Goal: Information Seeking & Learning: Find specific fact

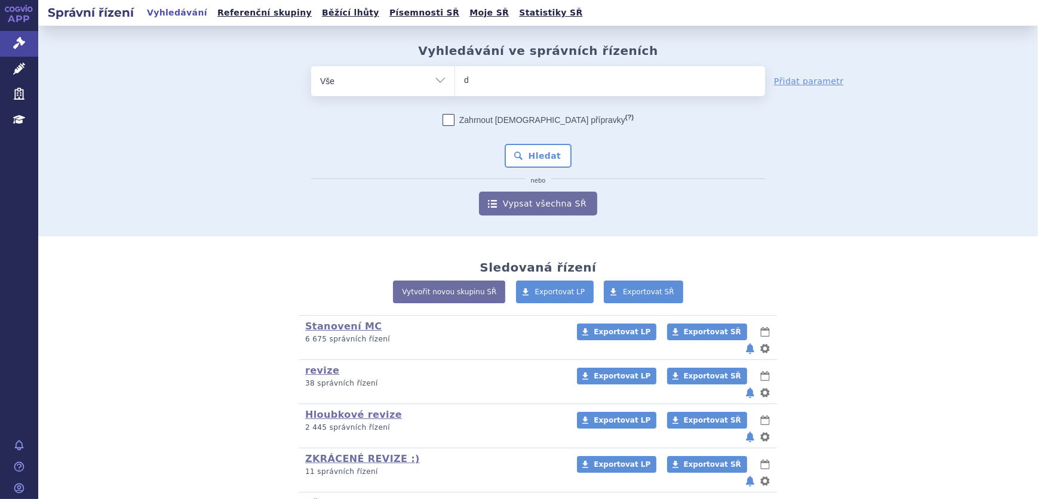
type input "dip"
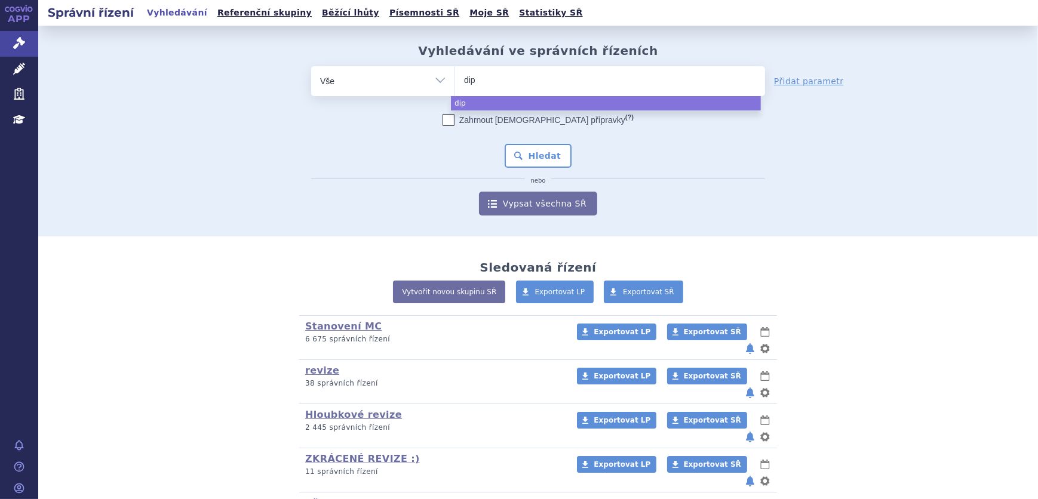
type input "diph"
type input "diphe"
type input "dipher"
type input "diphere"
type input "diphereli"
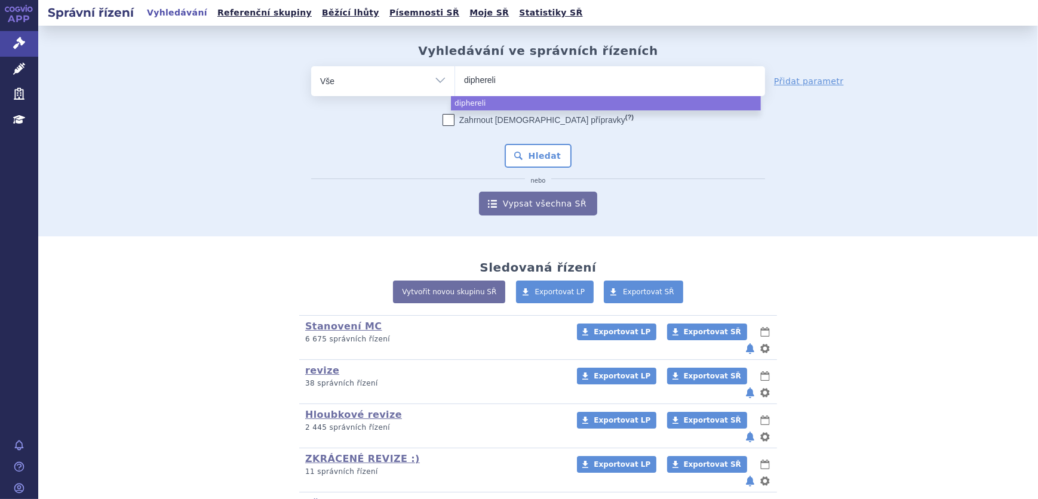
type input "dipherelin"
type input "diphereline"
select select "diphereline"
click at [12, 65] on link "Léčivé přípravky" at bounding box center [19, 69] width 38 height 25
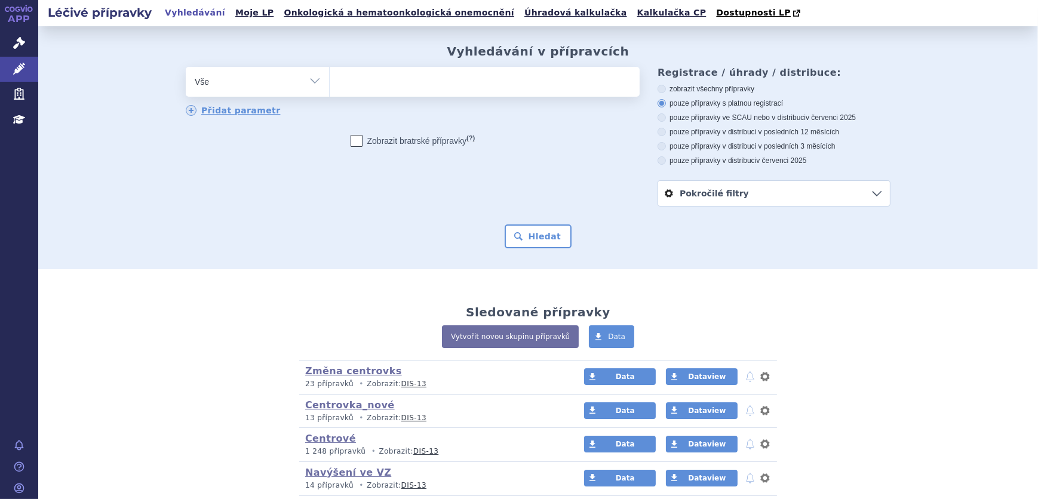
click at [476, 90] on ul at bounding box center [485, 79] width 310 height 25
click at [330, 90] on select at bounding box center [329, 81] width 1 height 30
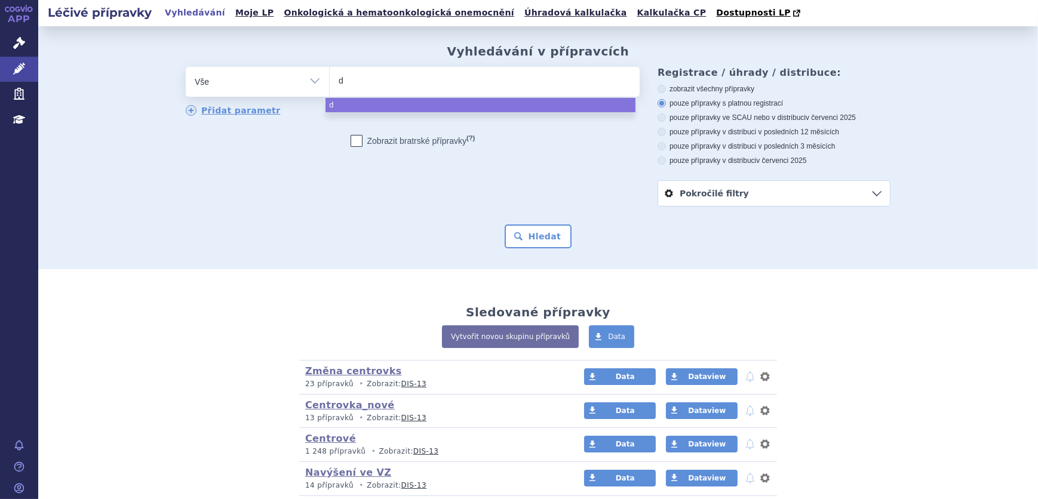
type input "di"
type input "diph"
type input "diphe"
type input "diphere"
type input "dipherel"
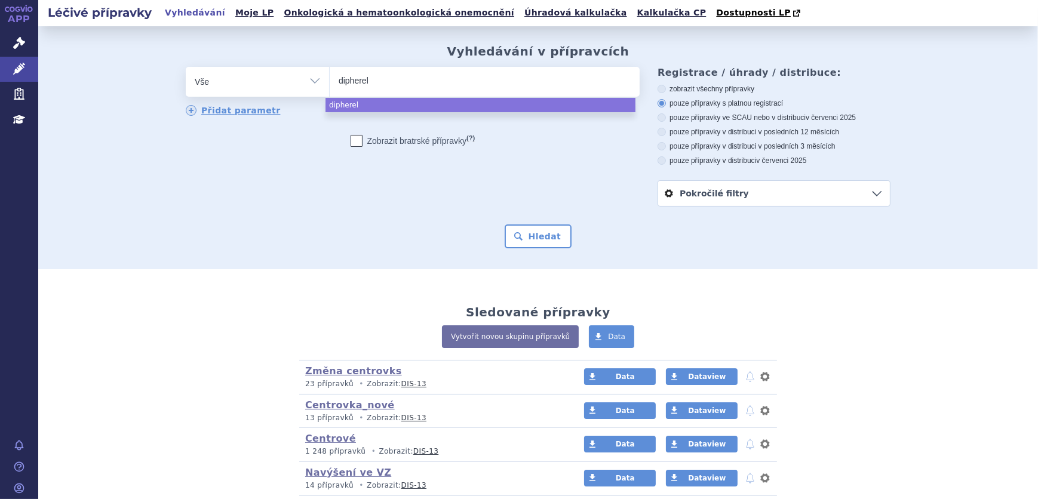
type input "diphereli"
type input "diphereline"
select select "diphereline"
click at [531, 234] on button "Hledat" at bounding box center [538, 236] width 67 height 24
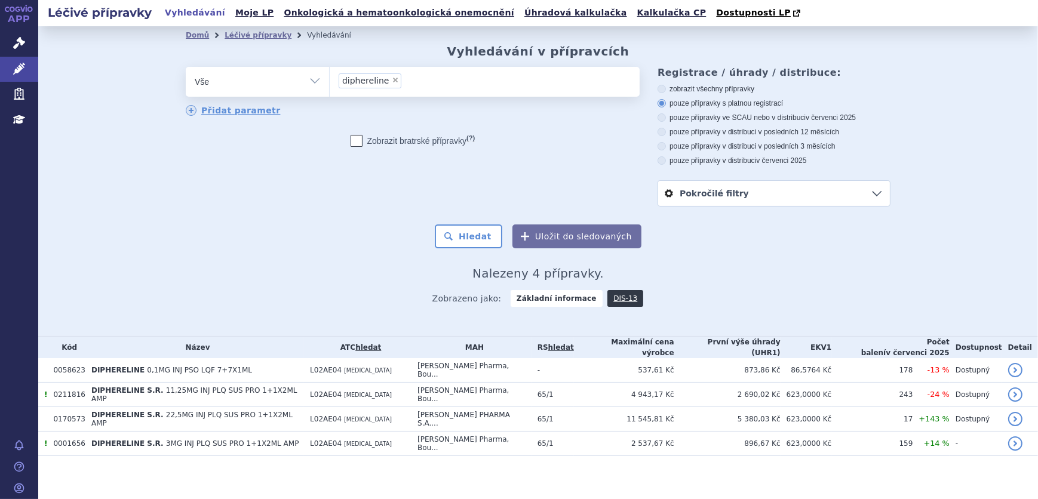
click at [392, 84] on span "×" at bounding box center [395, 79] width 7 height 7
click at [330, 84] on select "diphereline" at bounding box center [329, 81] width 1 height 30
select select
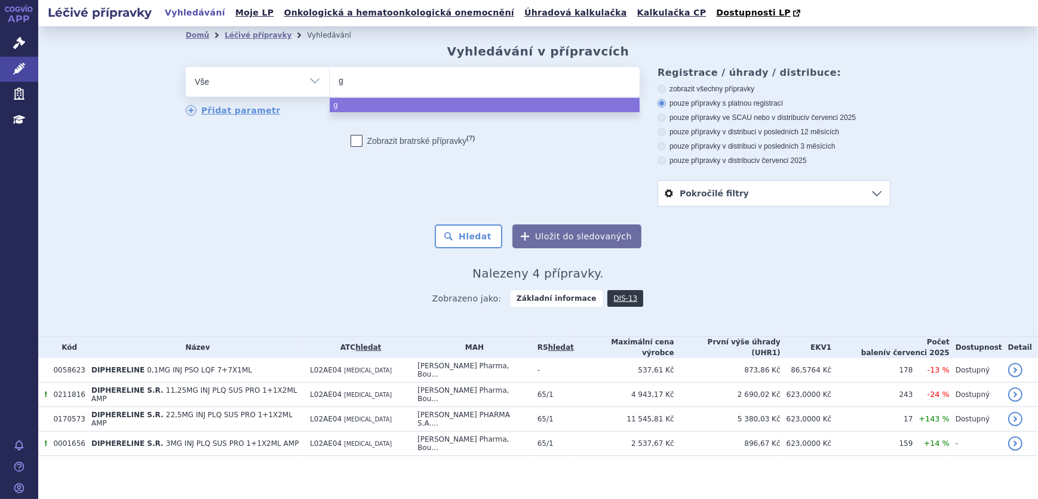
type input "gr"
type input "graf"
type input "grafa"
type input "grafal"
type input "grafalo"
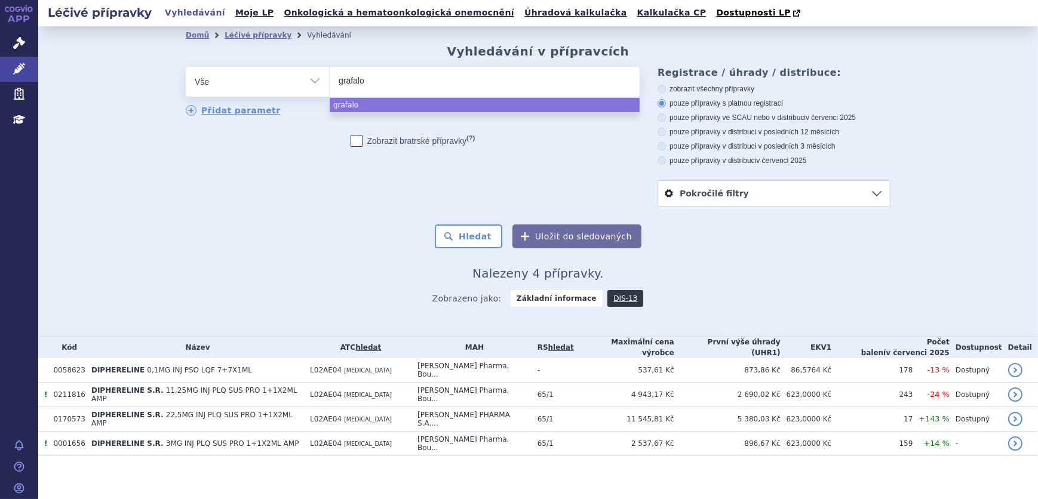
type input "grafalon"
select select "grafalon"
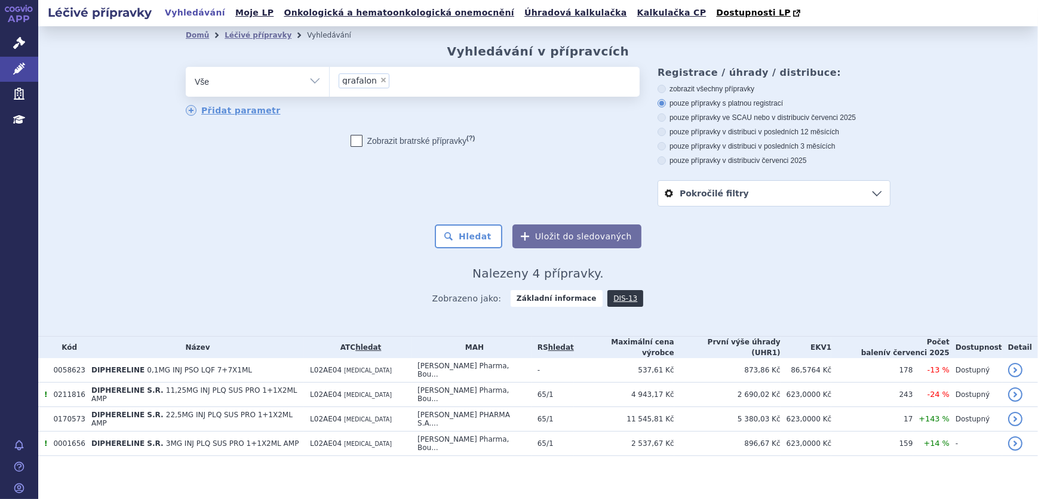
drag, startPoint x: 349, startPoint y: 180, endPoint x: 355, endPoint y: 164, distance: 17.2
click at [352, 178] on div "odstranit Vše Přípravek/SUKL kód MAH VPOIS ATC/Aktivní látka" at bounding box center [538, 137] width 705 height 140
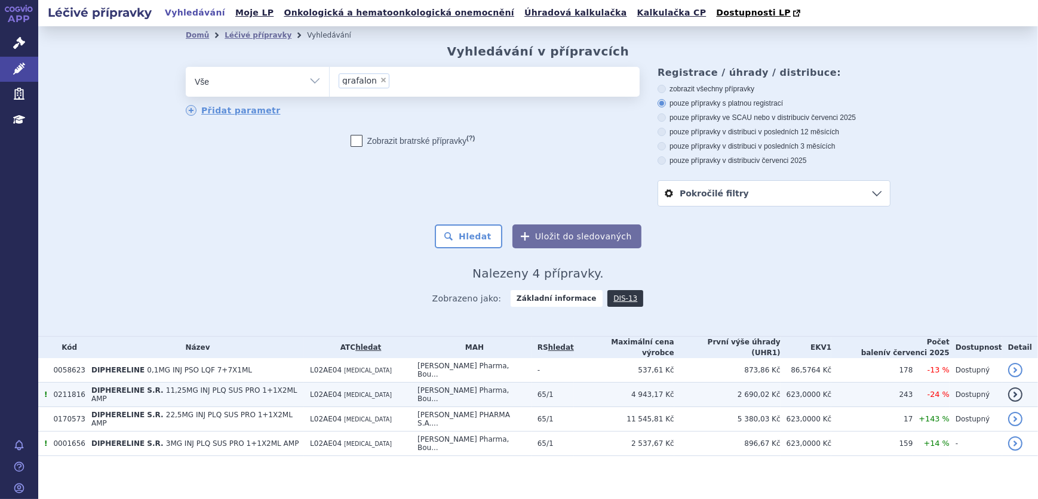
click at [500, 398] on td "[PERSON_NAME] Pharma, Bou..." at bounding box center [471, 395] width 120 height 24
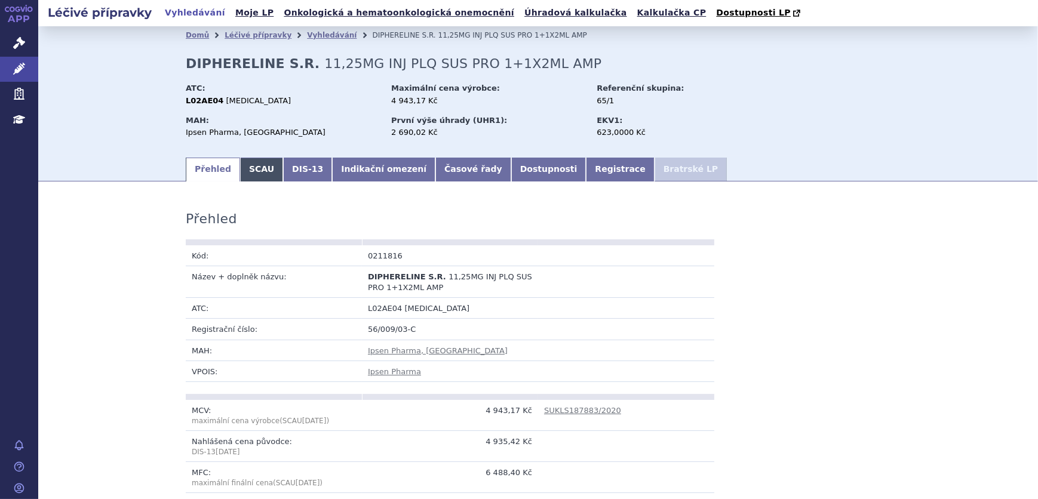
click at [247, 168] on link "SCAU" at bounding box center [261, 170] width 43 height 24
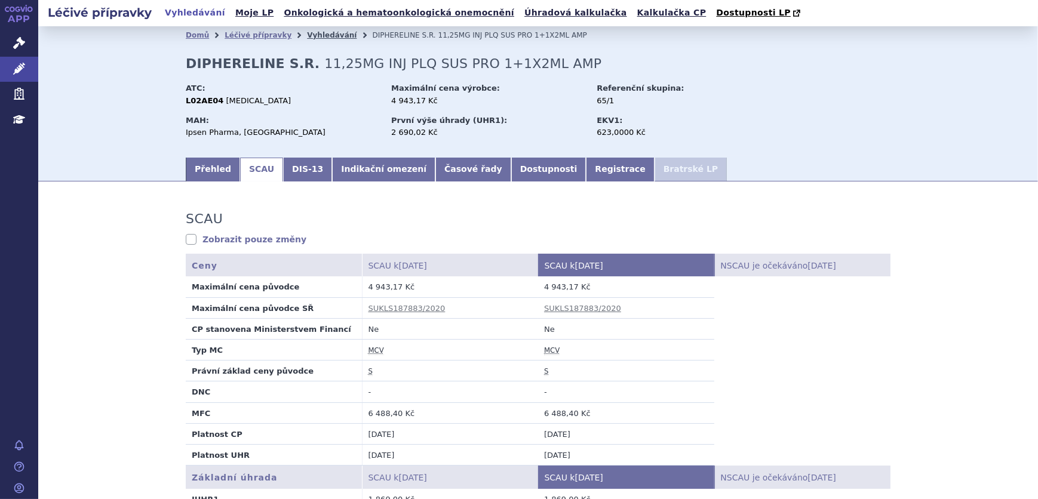
click at [310, 36] on link "Vyhledávání" at bounding box center [332, 35] width 50 height 8
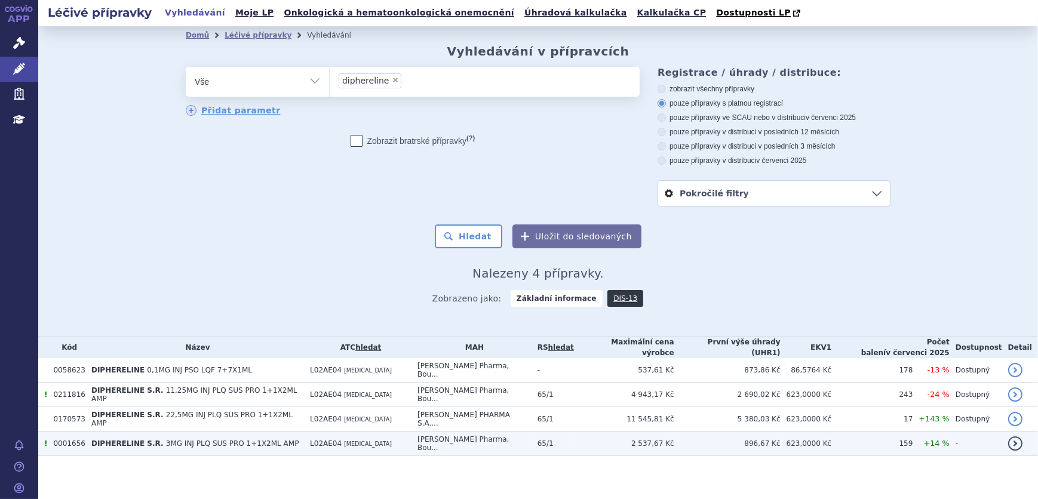
click at [151, 439] on b "DIPHERELINE S.R." at bounding box center [128, 443] width 75 height 8
click at [213, 439] on span "3MG INJ PLQ SUS PRO 1+1X2ML AMP" at bounding box center [232, 443] width 133 height 8
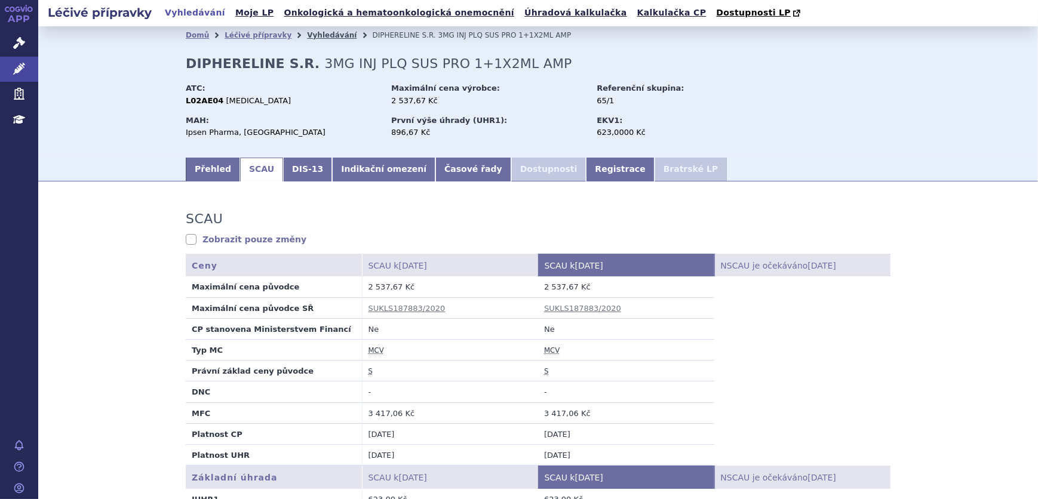
click at [307, 36] on link "Vyhledávání" at bounding box center [332, 35] width 50 height 8
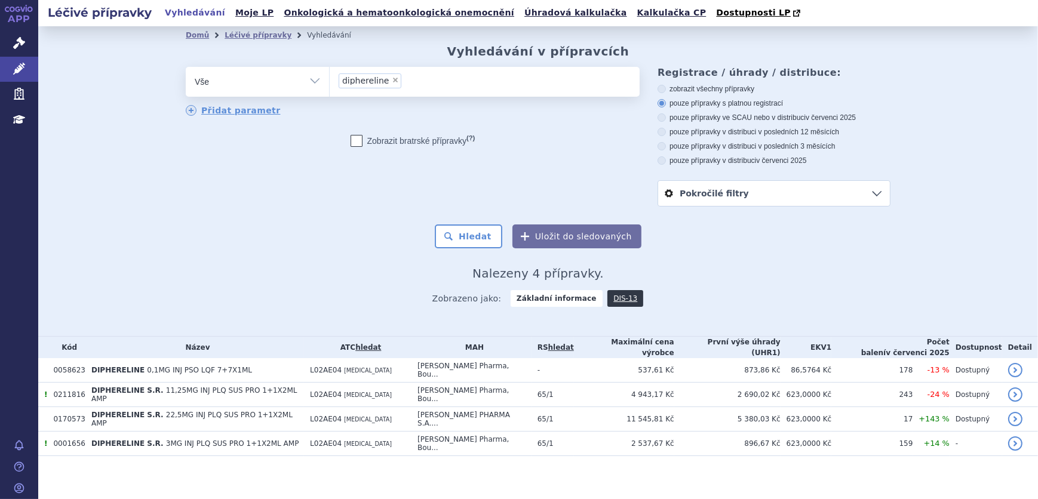
click at [392, 80] on span "×" at bounding box center [395, 79] width 7 height 7
click at [330, 80] on select "diphereline" at bounding box center [329, 81] width 1 height 30
select select
click at [384, 81] on ul at bounding box center [485, 79] width 310 height 25
click at [330, 81] on select "diphereline" at bounding box center [329, 81] width 1 height 30
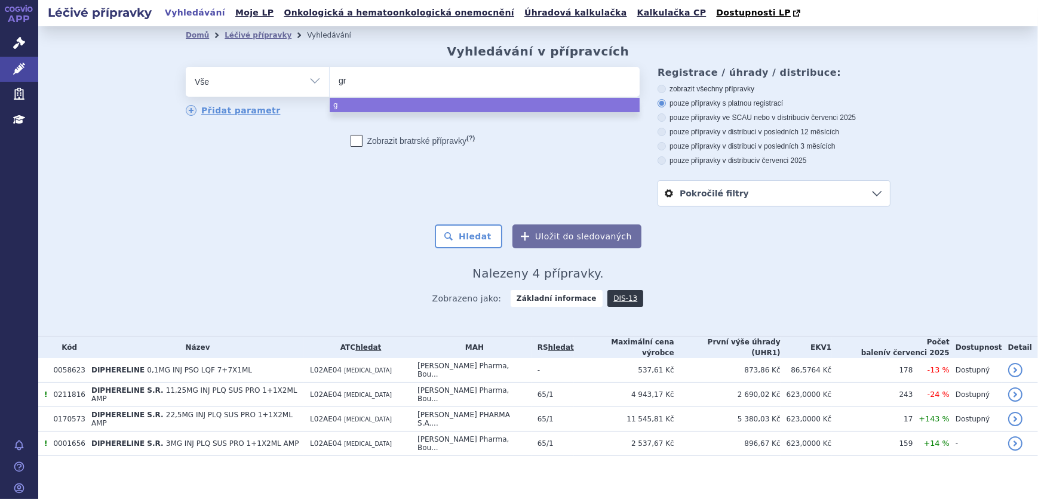
type input "gra"
type input "grafa"
type input "grafal"
type input "grafalo"
type input "grafalon"
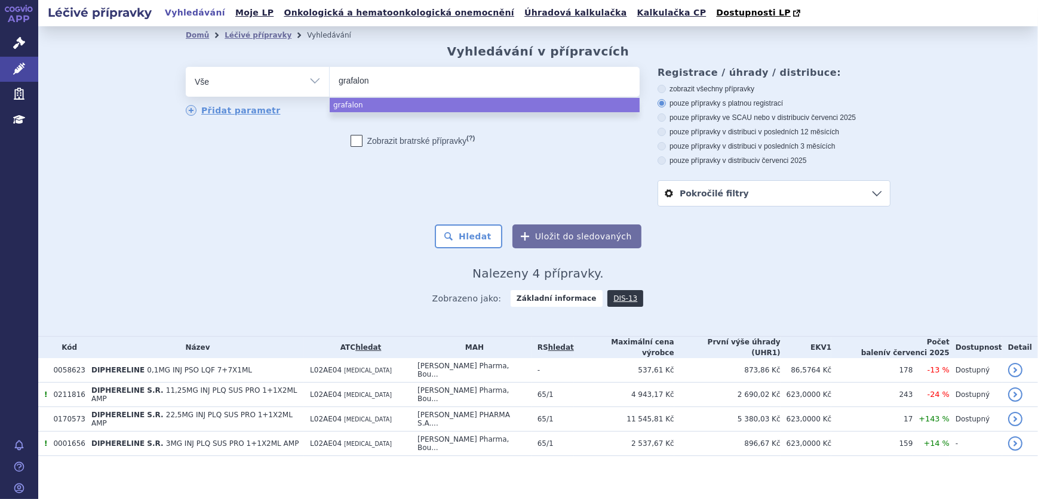
select select "grafalon"
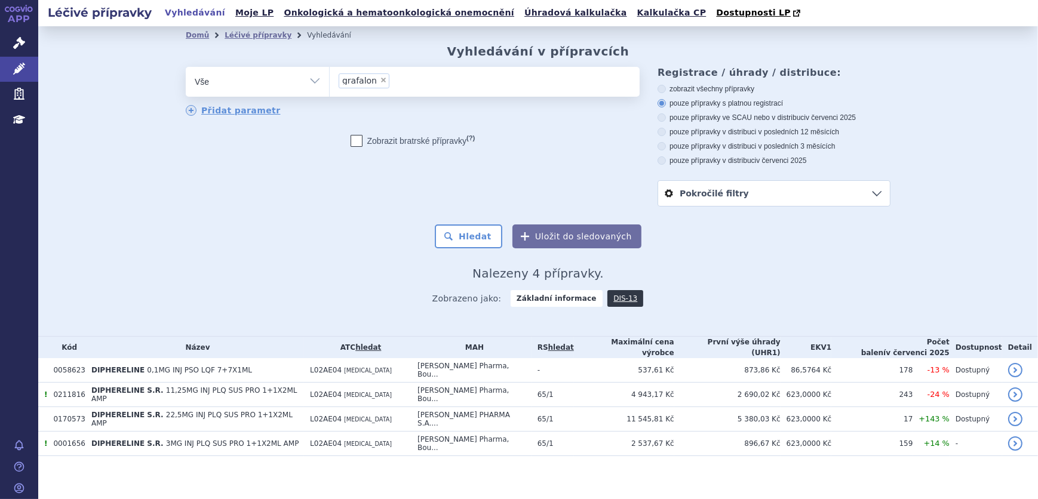
drag, startPoint x: 410, startPoint y: 213, endPoint x: 410, endPoint y: 201, distance: 12.0
click at [412, 212] on form "odstranit Vše Přípravek/SUKL kód MAH VPOIS ATC/Aktivní látka grafalon" at bounding box center [538, 158] width 705 height 182
drag, startPoint x: 402, startPoint y: 84, endPoint x: 411, endPoint y: 84, distance: 9.0
click at [404, 84] on ul "× grafalon" at bounding box center [485, 80] width 310 height 26
click at [330, 84] on select "diphereline grafalon" at bounding box center [329, 81] width 1 height 30
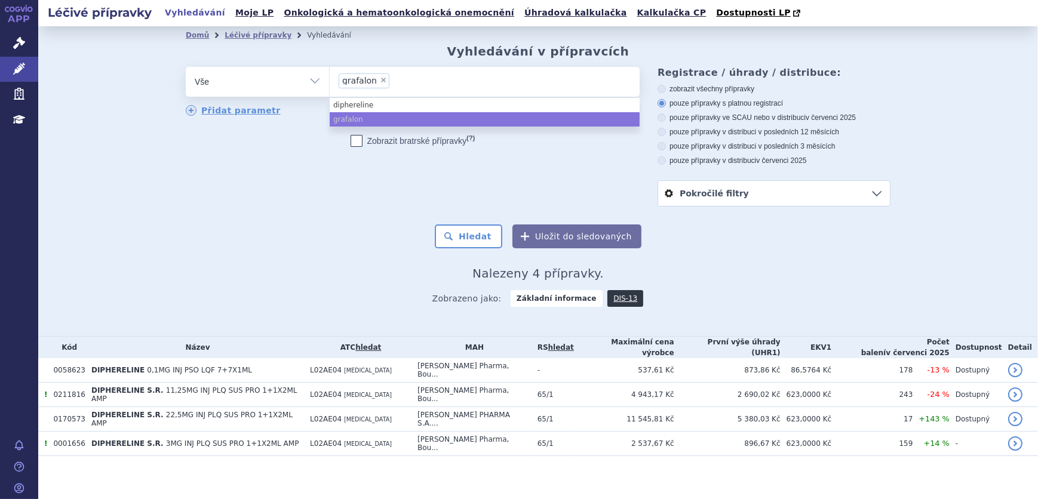
paste input "THYMOGLOBULINE"
type input "THYMOGLOBULINE"
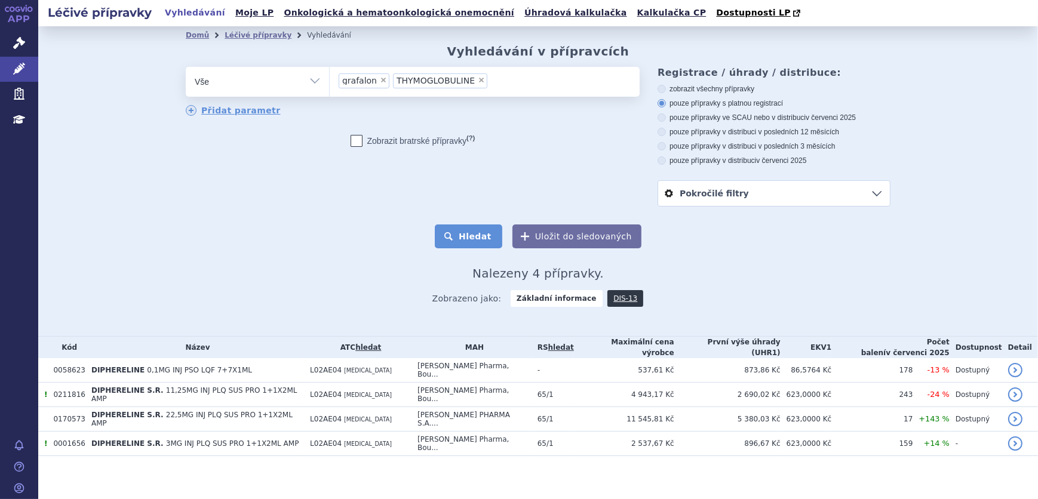
click at [493, 235] on button "Hledat" at bounding box center [468, 236] width 67 height 24
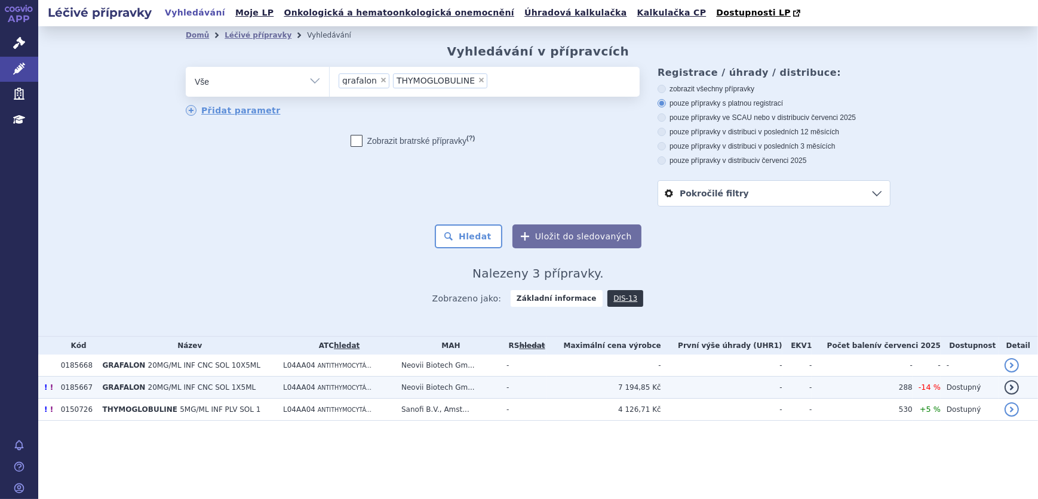
click at [250, 389] on td "GRAFALON 20MG/ML INF CNC SOL 1X5ML" at bounding box center [186, 388] width 181 height 22
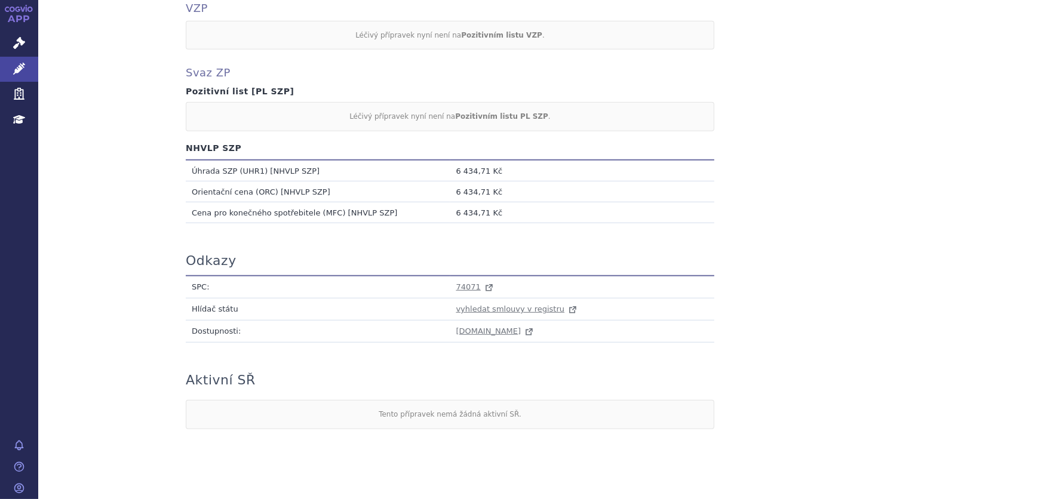
scroll to position [1094, 0]
click at [464, 281] on span "74071" at bounding box center [468, 285] width 24 height 9
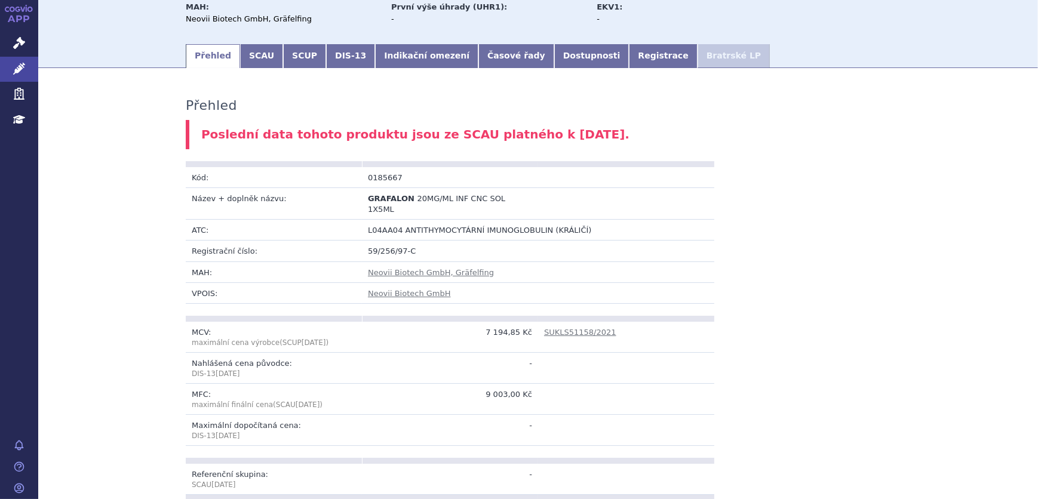
scroll to position [0, 0]
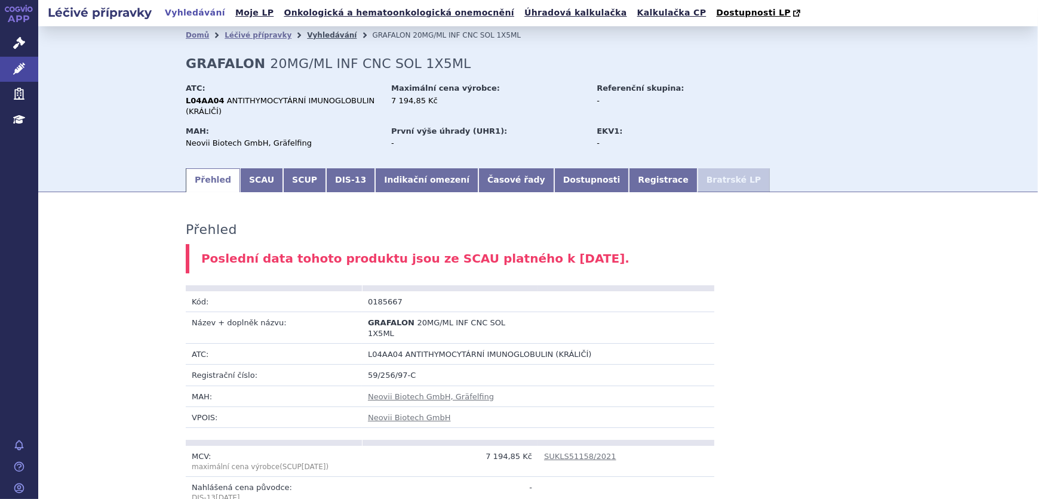
click at [307, 31] on link "Vyhledávání" at bounding box center [332, 35] width 50 height 8
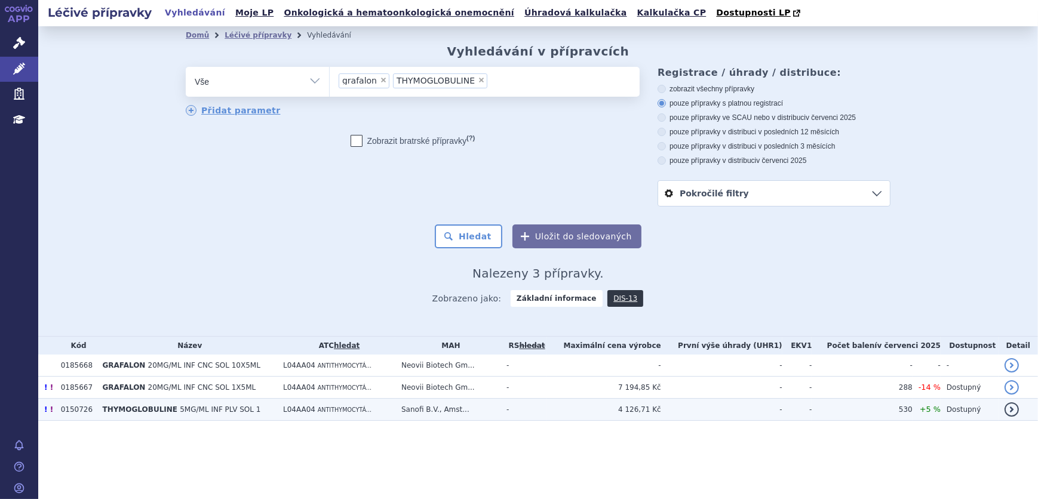
click at [164, 411] on span "THYMOGLOBULINE" at bounding box center [139, 409] width 75 height 8
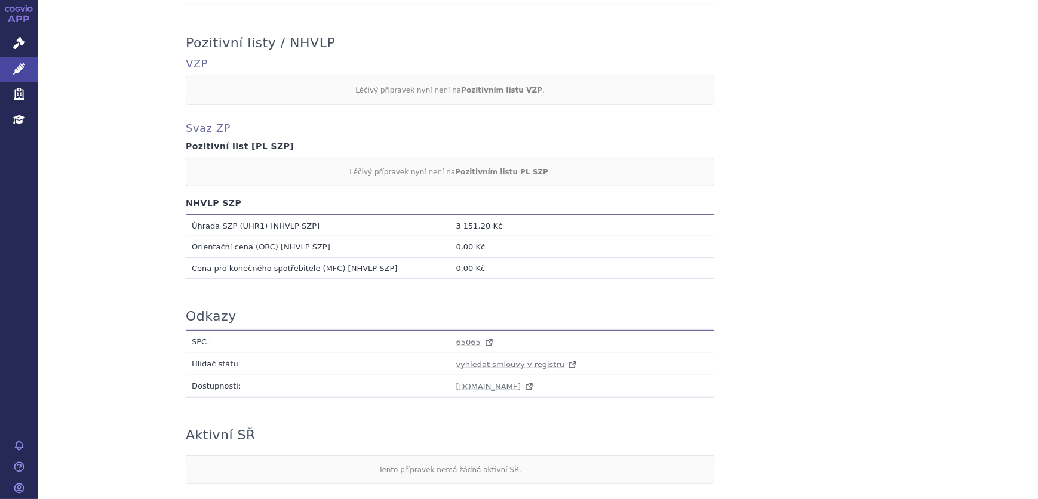
scroll to position [1031, 0]
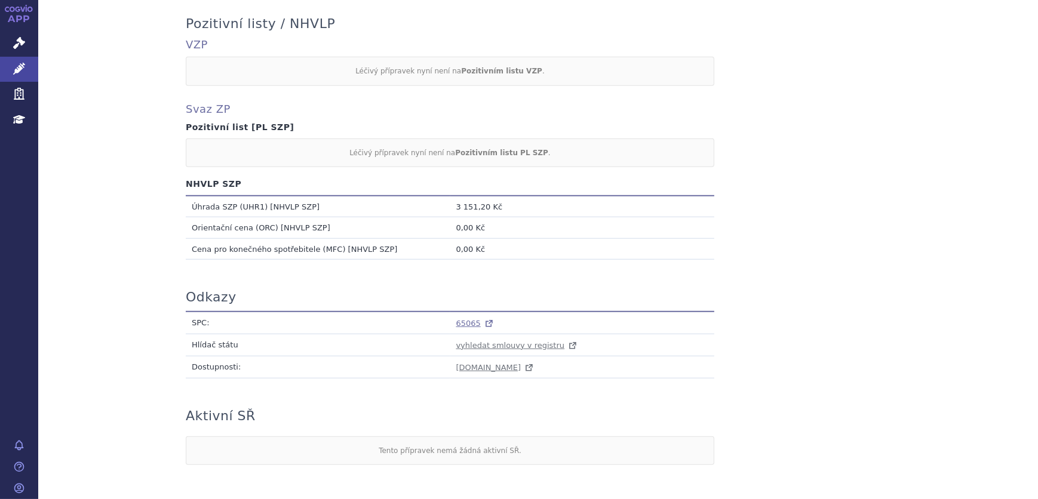
click at [462, 319] on span "65065" at bounding box center [468, 323] width 24 height 9
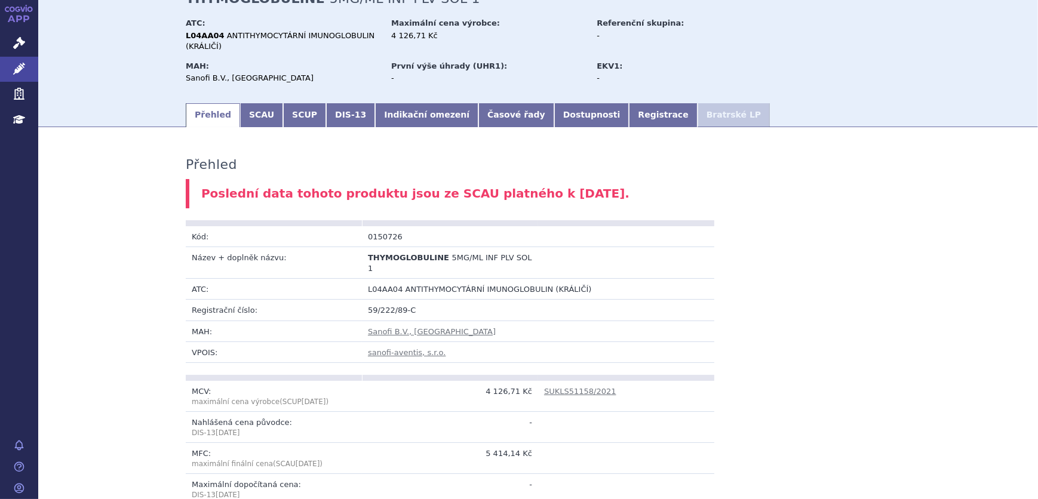
scroll to position [0, 0]
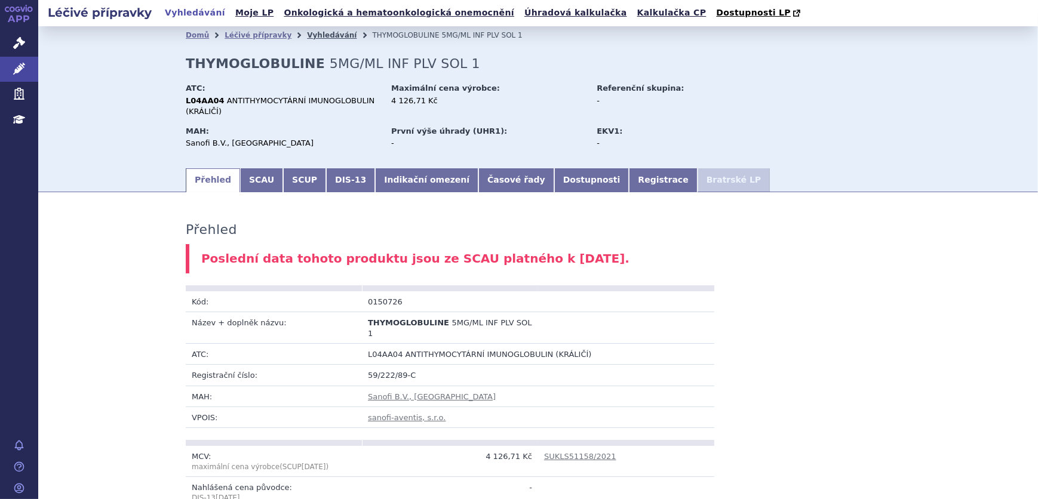
click at [319, 35] on link "Vyhledávání" at bounding box center [332, 35] width 50 height 8
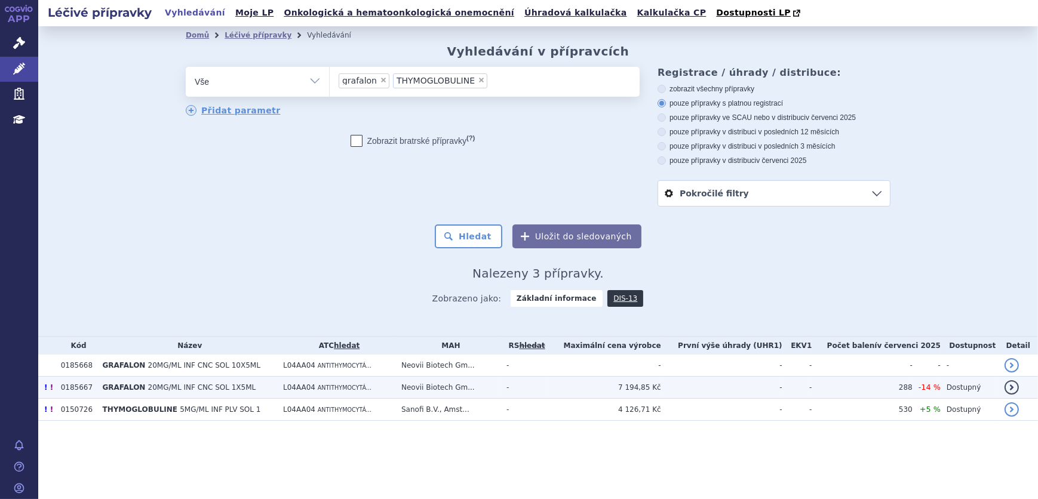
click at [214, 390] on span "20MG/ML INF CNC SOL 1X5ML" at bounding box center [202, 387] width 108 height 8
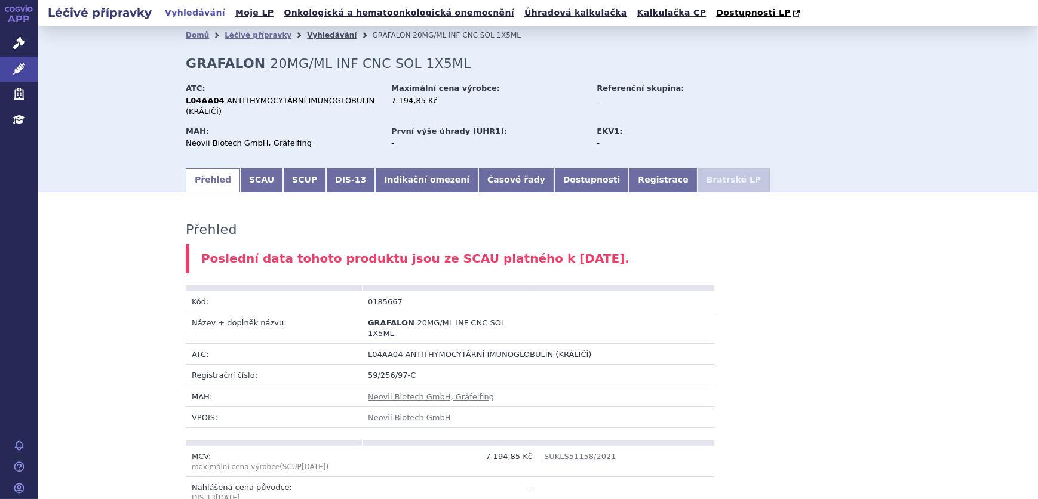
click at [315, 36] on link "Vyhledávání" at bounding box center [332, 35] width 50 height 8
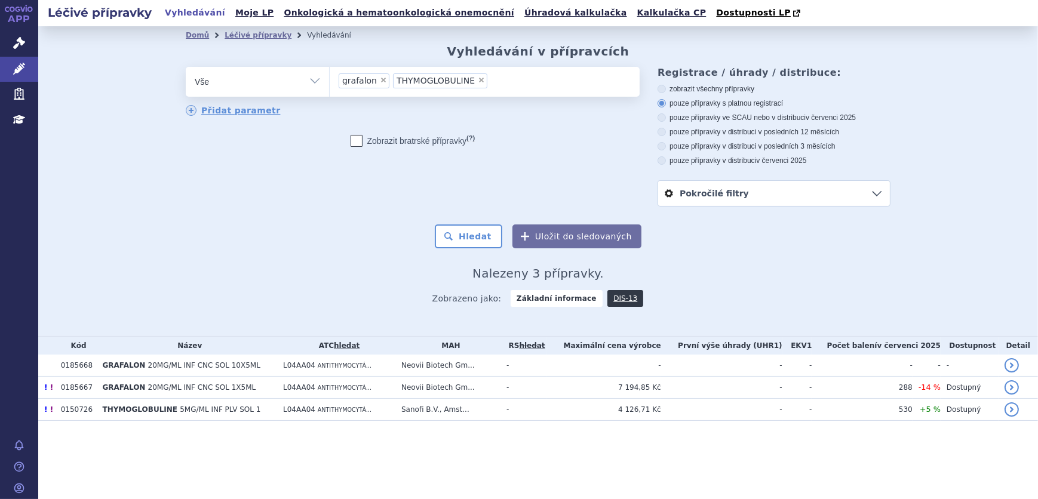
click at [478, 81] on span "×" at bounding box center [481, 79] width 7 height 7
click at [330, 81] on select "grafalon THYMOGLOBULINE" at bounding box center [329, 81] width 1 height 30
click at [380, 82] on span "×" at bounding box center [383, 79] width 7 height 7
click at [330, 82] on select "grafalon THYMOGLOBULINE" at bounding box center [329, 81] width 1 height 30
select select
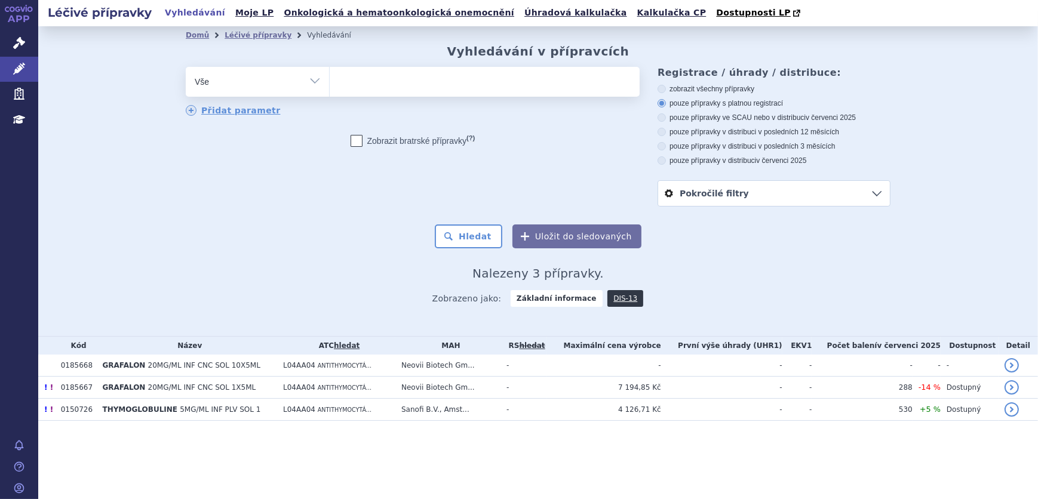
click at [291, 85] on select "Vše Přípravek/SUKL kód MAH VPOIS ATC/Aktivní látka Léková forma Síla" at bounding box center [257, 80] width 143 height 27
click at [19, 35] on link "Správní řízení" at bounding box center [19, 43] width 38 height 25
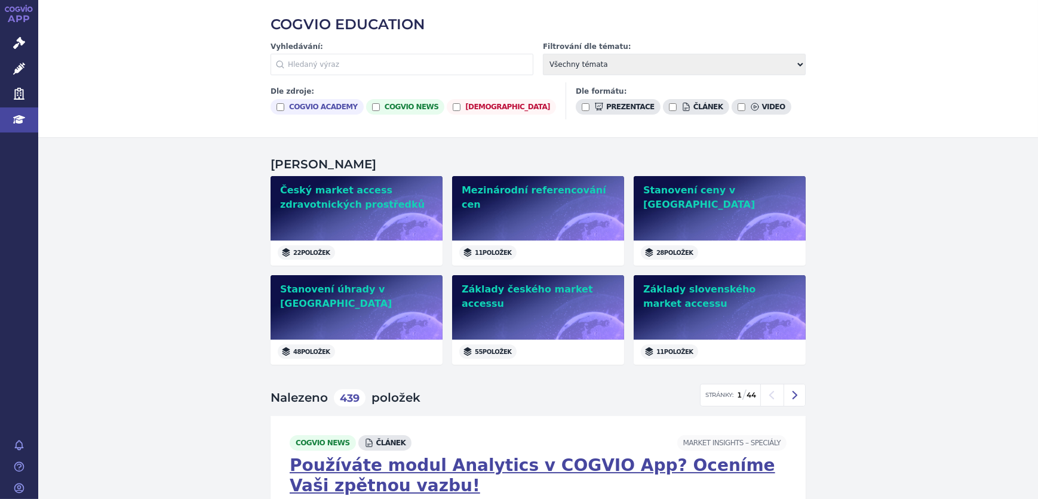
scroll to position [54, 0]
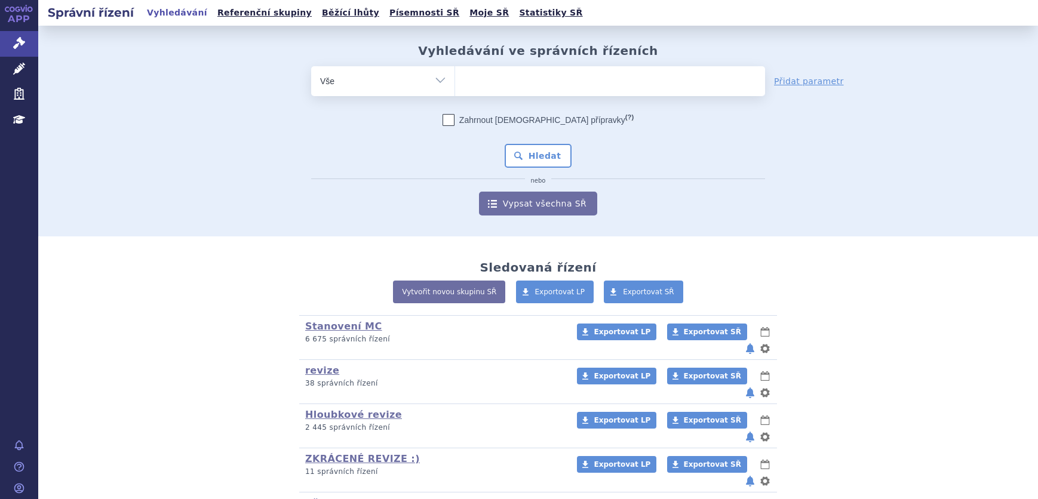
click at [499, 91] on ul at bounding box center [610, 78] width 310 height 25
click at [455, 91] on select at bounding box center [454, 81] width 1 height 30
paste input "B01AB02"
type input "B01AB02"
select select "B01AB02"
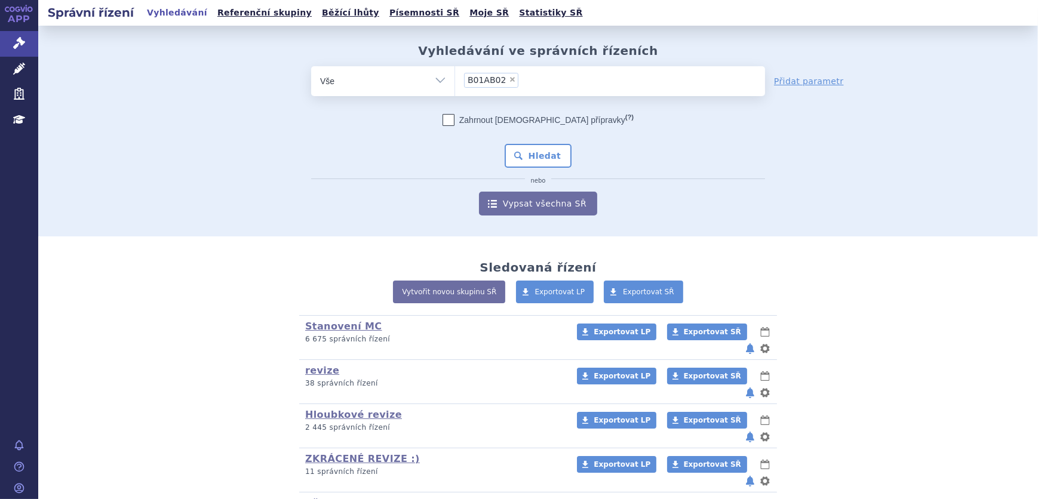
click at [511, 96] on span "× B01AB02" at bounding box center [610, 81] width 310 height 30
click at [455, 96] on select "B01AB02" at bounding box center [454, 81] width 1 height 30
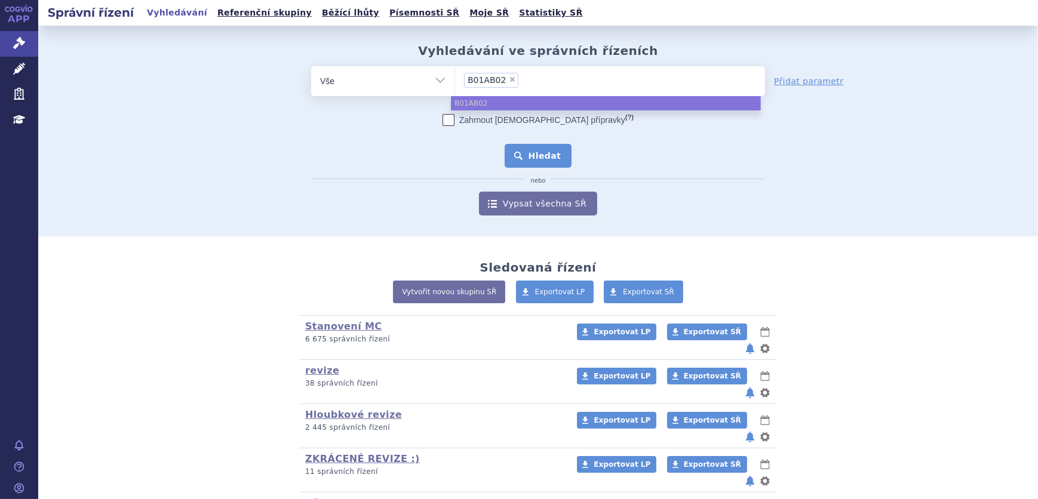
click at [525, 158] on button "Hledat" at bounding box center [538, 156] width 67 height 24
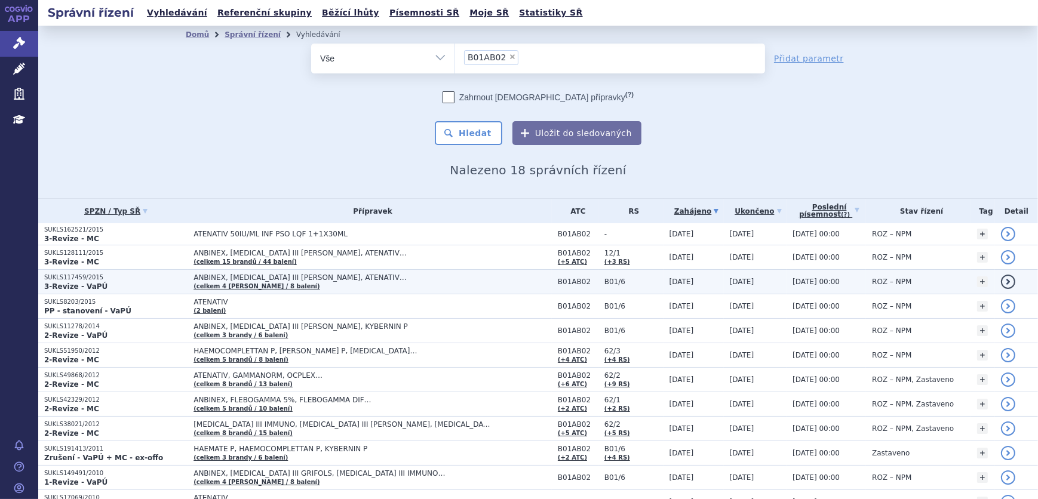
click at [168, 284] on p "3-Revize - VaPÚ" at bounding box center [115, 287] width 143 height 10
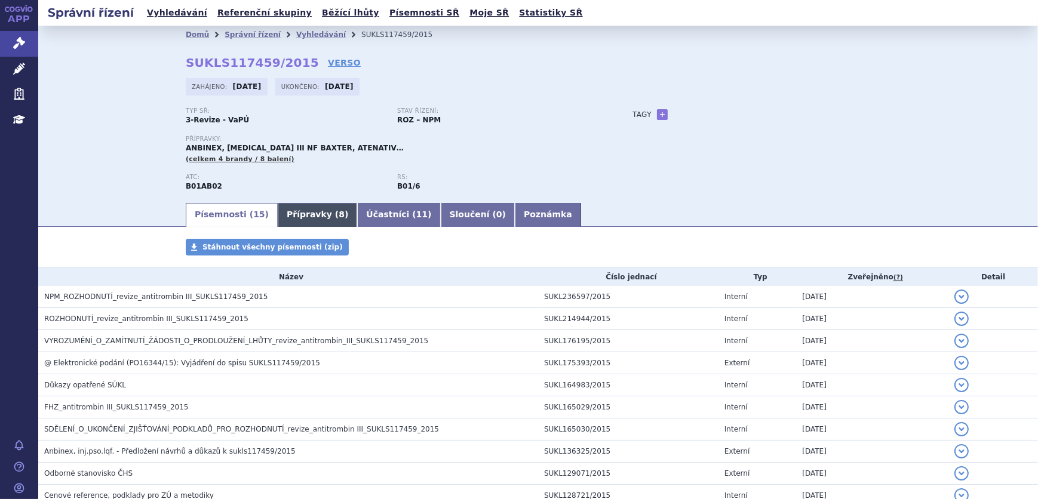
click at [311, 216] on link "Přípravky ( 8 )" at bounding box center [317, 215] width 79 height 24
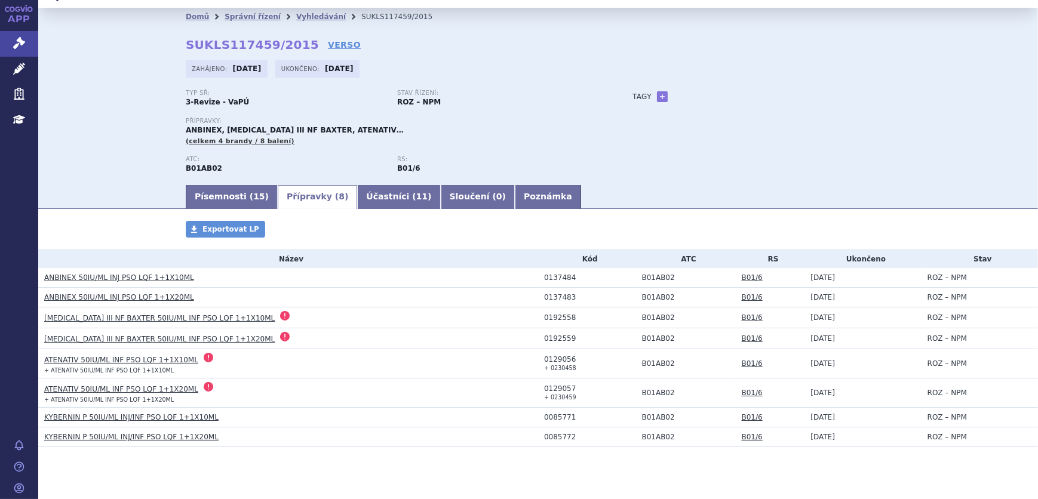
scroll to position [36, 0]
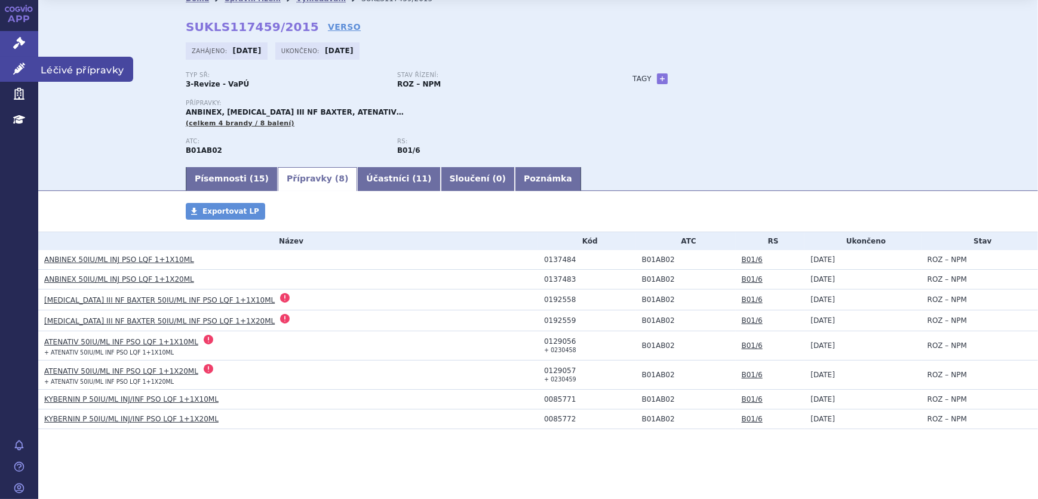
click at [20, 65] on icon at bounding box center [19, 69] width 12 height 12
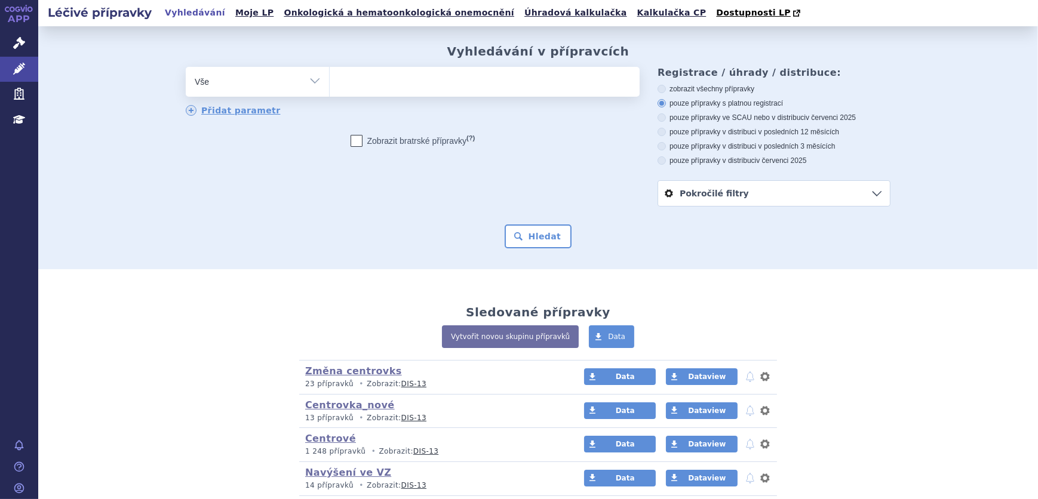
select select "filter-atc-group"
click at [186, 67] on select "Vše Přípravek/SUKL kód MAH VPOIS ATC/Aktivní látka Léková forma Síla" at bounding box center [257, 80] width 143 height 27
click at [358, 88] on ul at bounding box center [485, 79] width 310 height 25
click at [330, 88] on select at bounding box center [329, 81] width 1 height 30
paste input "B01AB02"
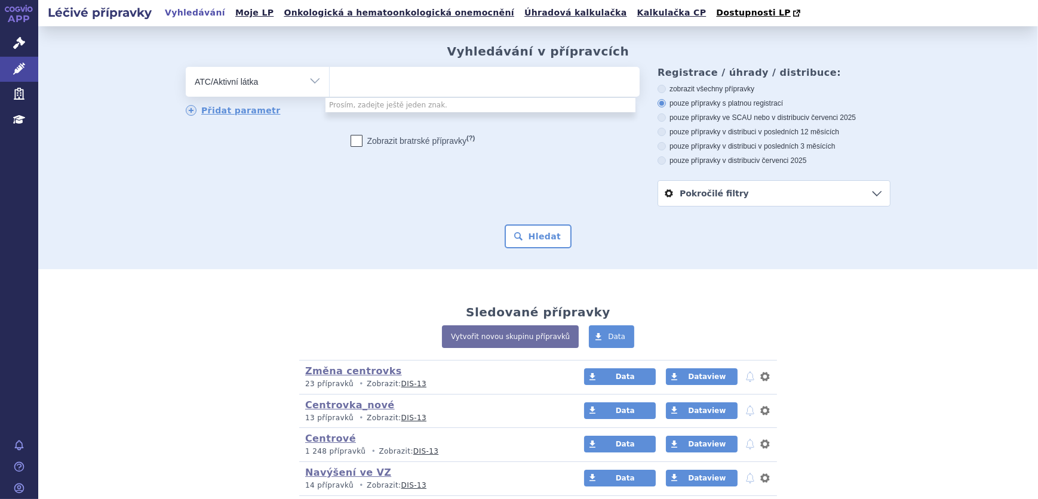
type input "B01AB02"
select select "B01AB02"
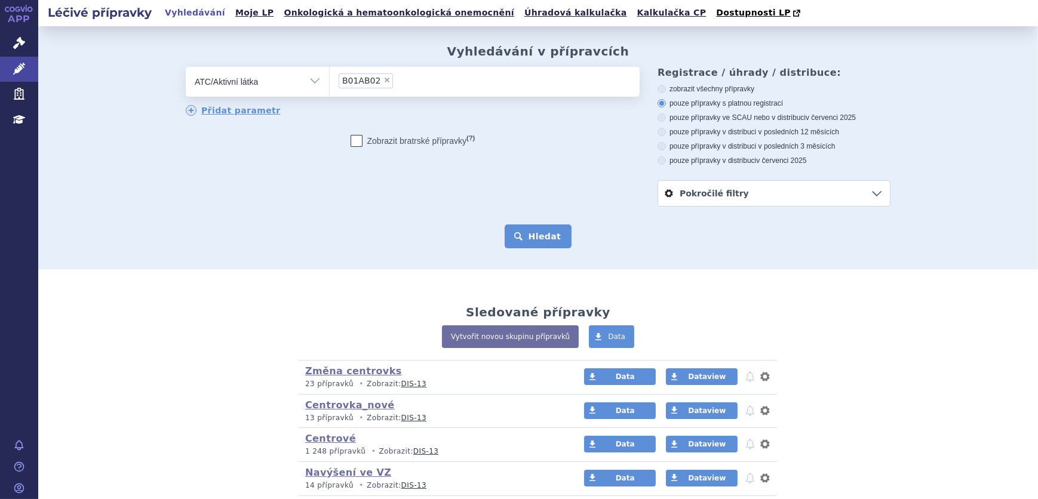
click at [526, 241] on button "Hledat" at bounding box center [538, 236] width 67 height 24
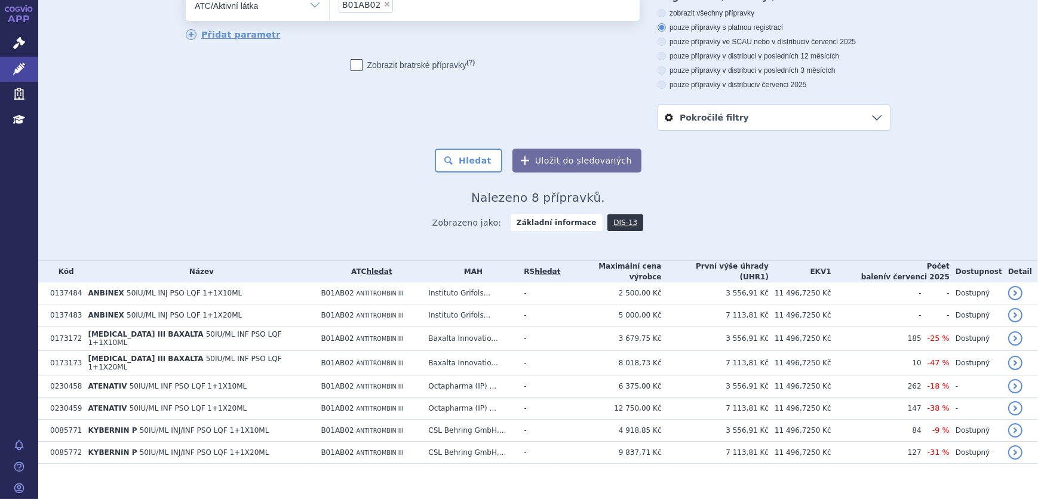
scroll to position [80, 0]
